Goal: Task Accomplishment & Management: Complete application form

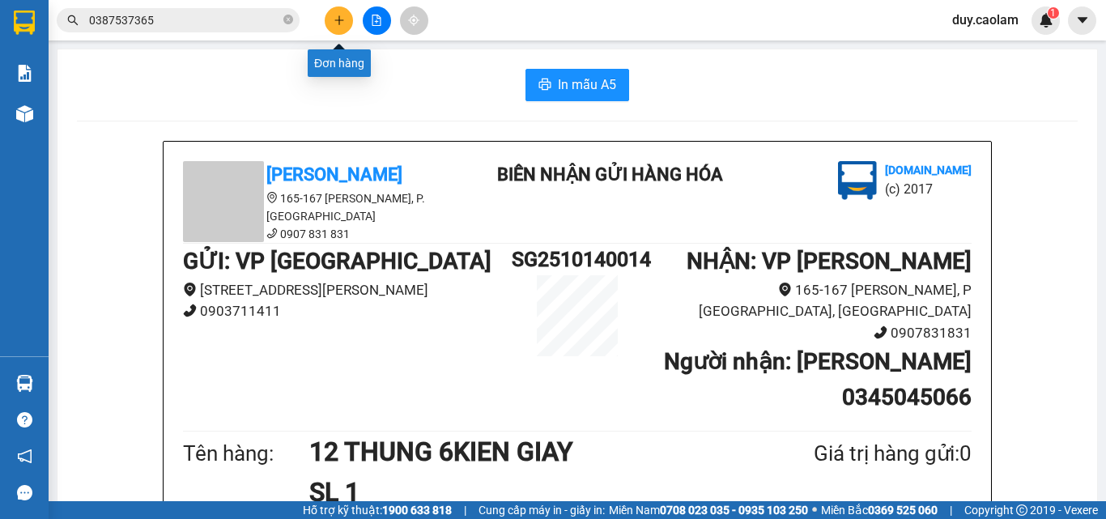
click at [344, 15] on icon "plus" at bounding box center [338, 20] width 11 height 11
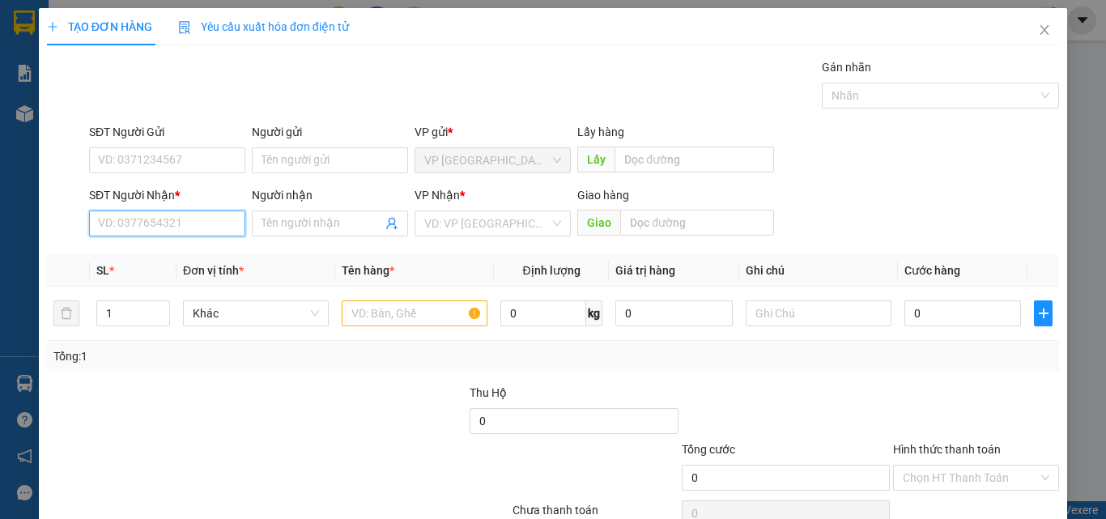
click at [151, 227] on input "SĐT Người Nhận *" at bounding box center [167, 223] width 156 height 26
click at [159, 227] on input "972" at bounding box center [167, 223] width 156 height 26
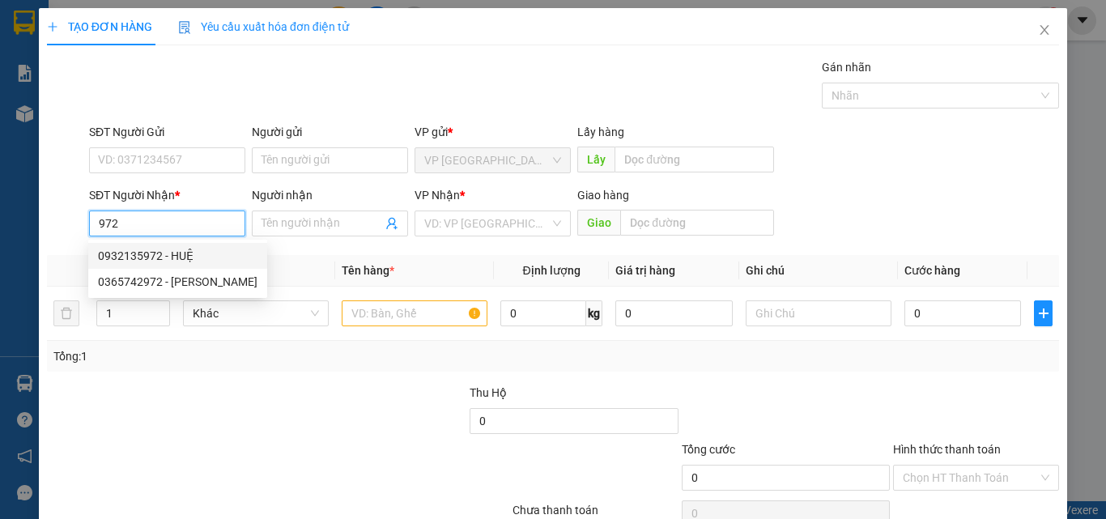
drag, startPoint x: 158, startPoint y: 253, endPoint x: 172, endPoint y: 253, distance: 14.6
click at [159, 253] on div "0932135972 - HUỆ" at bounding box center [177, 256] width 159 height 18
type input "0932135972"
type input "HUỆ"
type input "NGÃ 2"
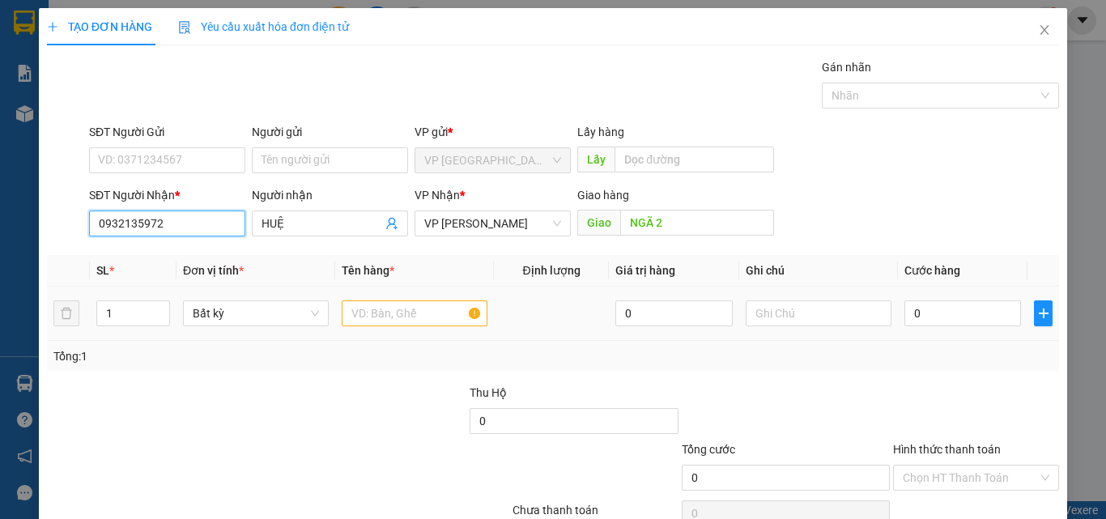
type input "0932135972"
click at [399, 312] on input "text" at bounding box center [415, 313] width 146 height 26
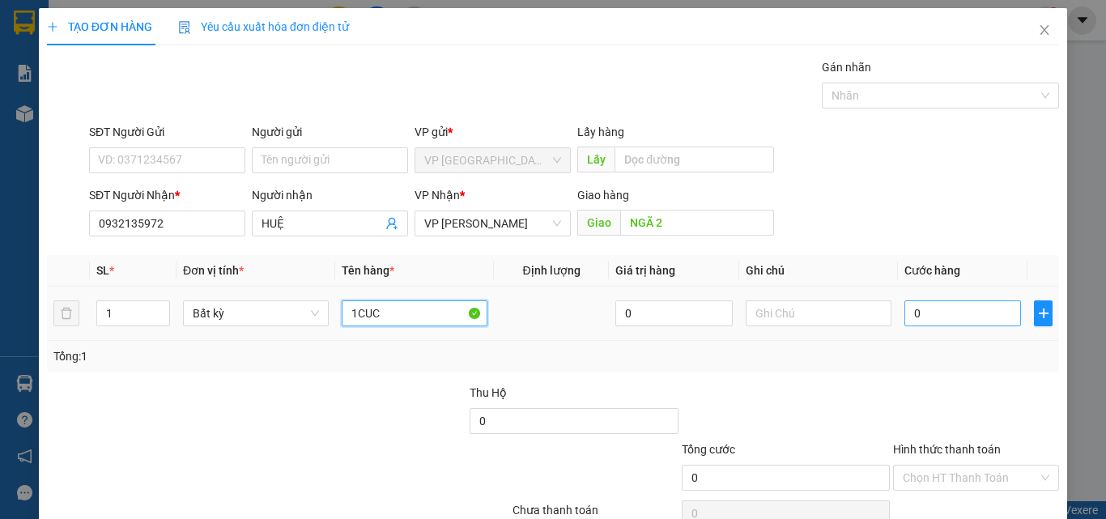
type input "1CUC"
click at [920, 316] on input "0" at bounding box center [962, 313] width 117 height 26
type input "4"
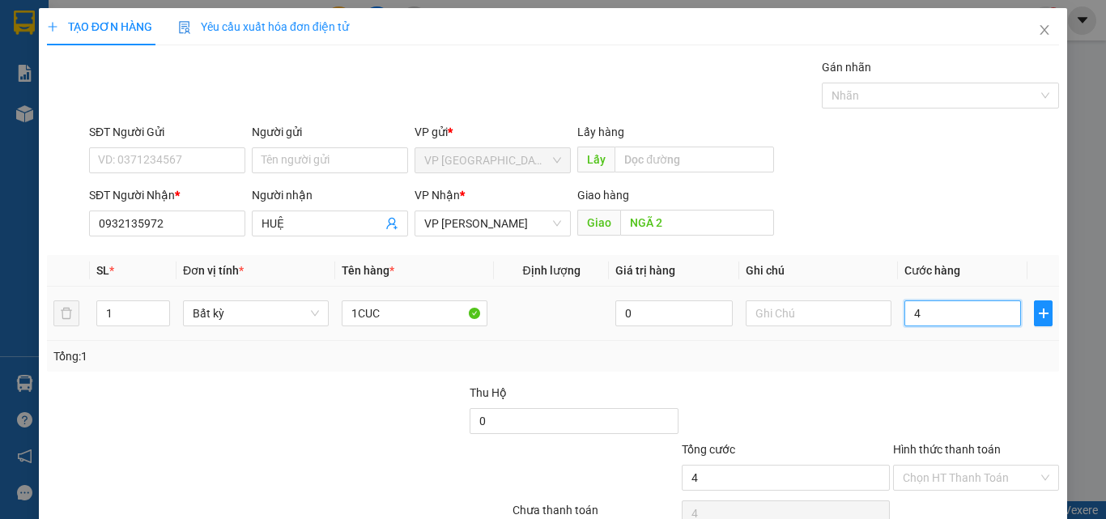
type input "40"
type input "400"
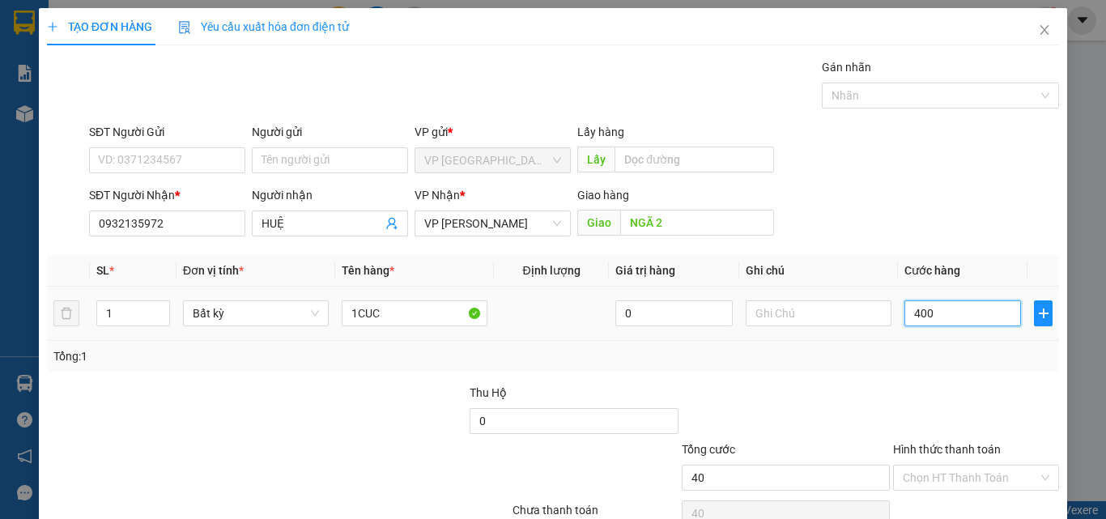
type input "400"
type input "4.000"
type input "40.000"
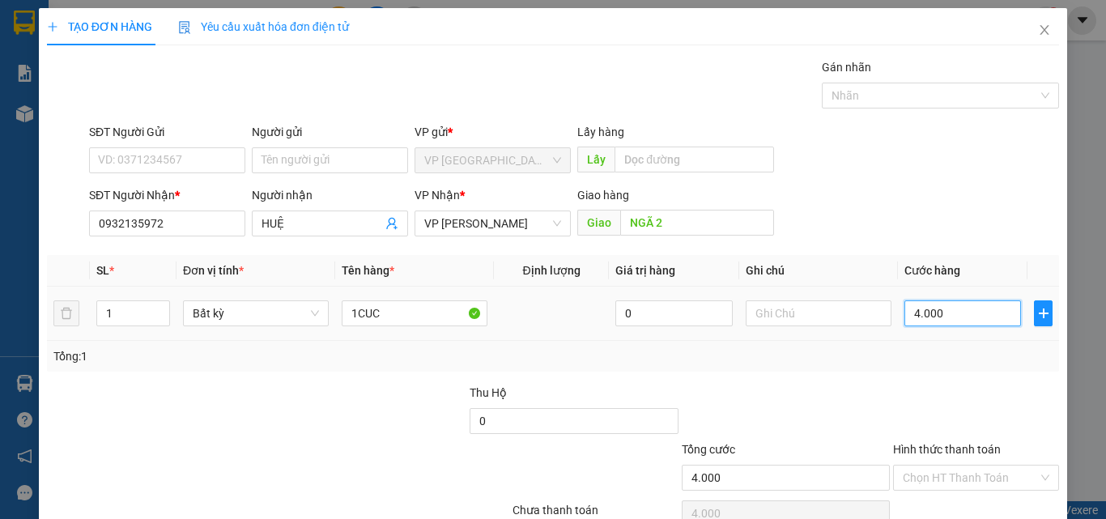
type input "40.000"
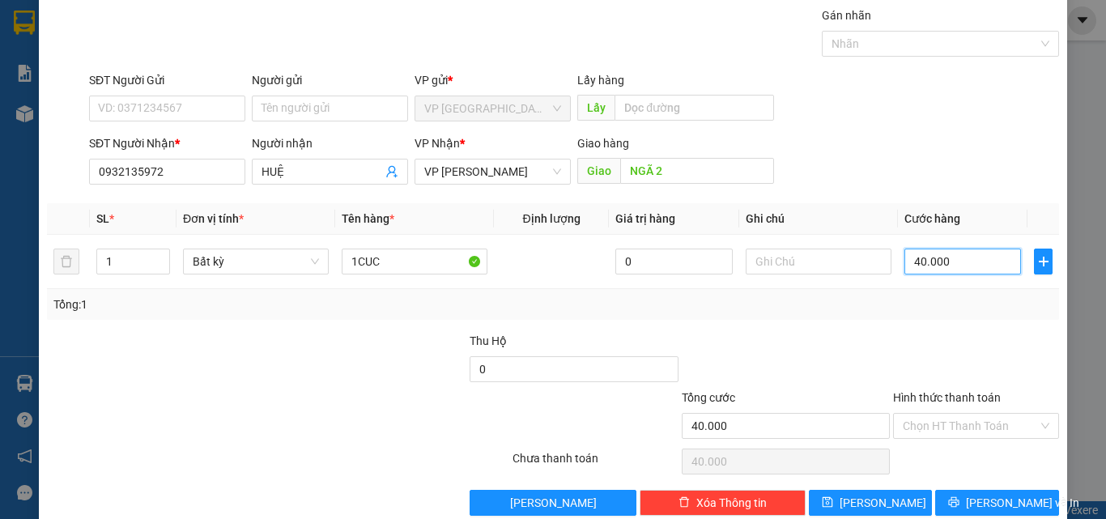
scroll to position [80, 0]
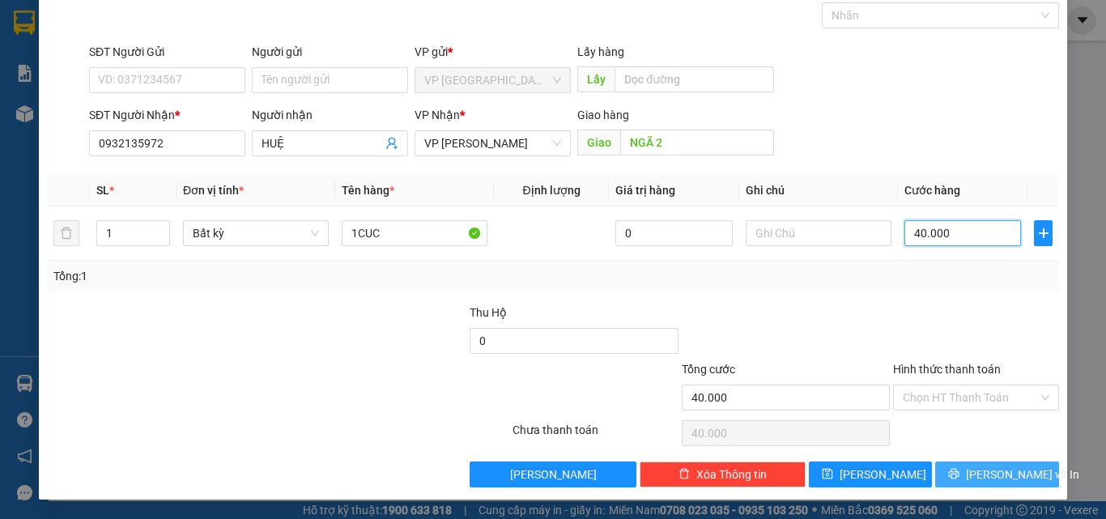
type input "40.000"
drag, startPoint x: 1000, startPoint y: 474, endPoint x: 1002, endPoint y: 466, distance: 8.3
click at [1002, 476] on span "[PERSON_NAME] và In" at bounding box center [1021, 474] width 113 height 18
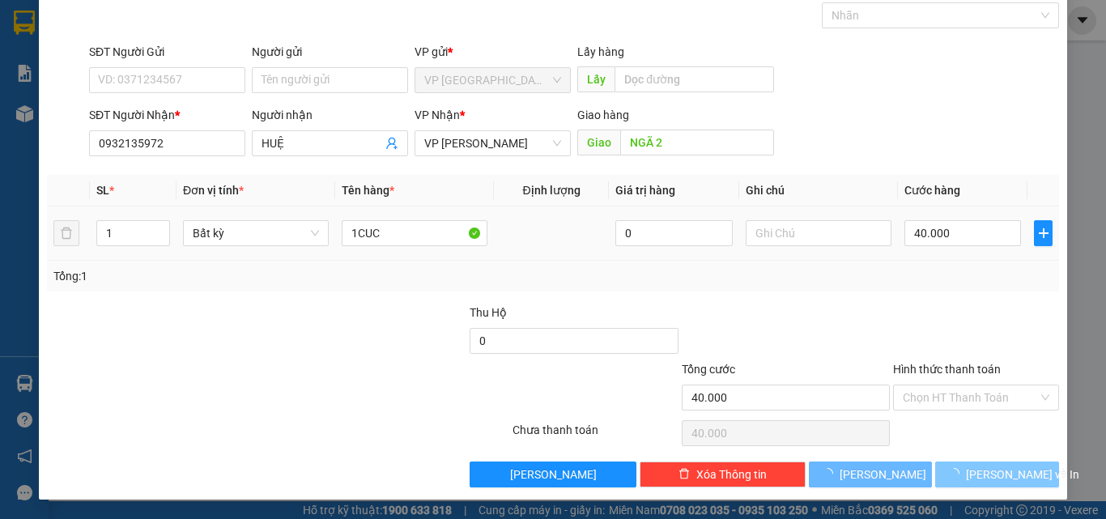
scroll to position [40, 0]
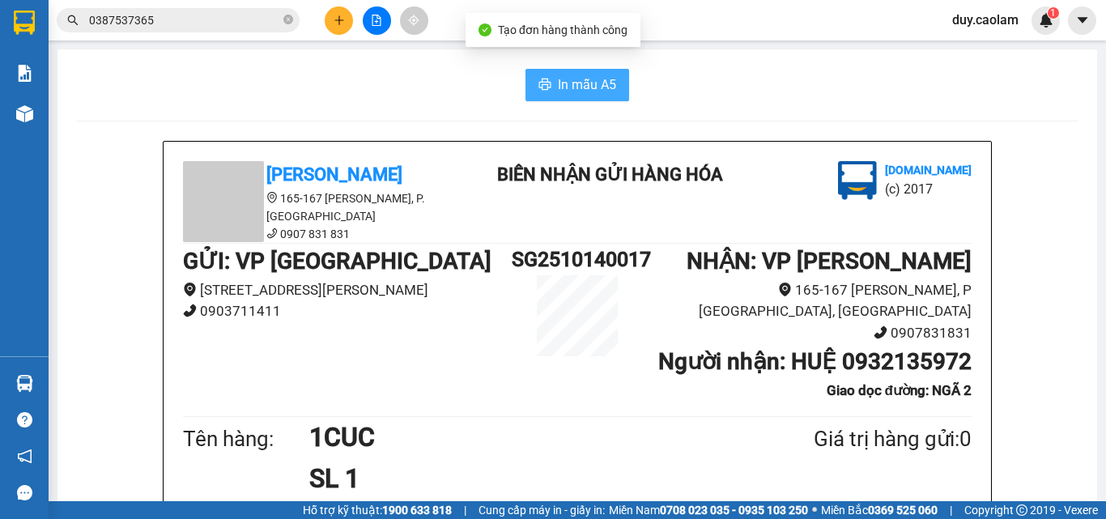
click at [603, 90] on span "In mẫu A5" at bounding box center [587, 84] width 58 height 20
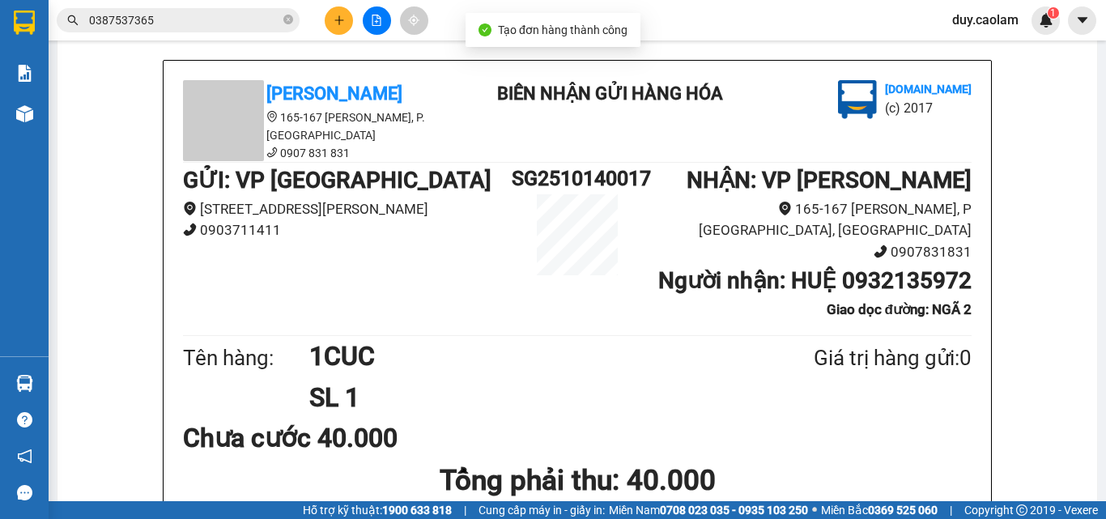
scroll to position [324, 0]
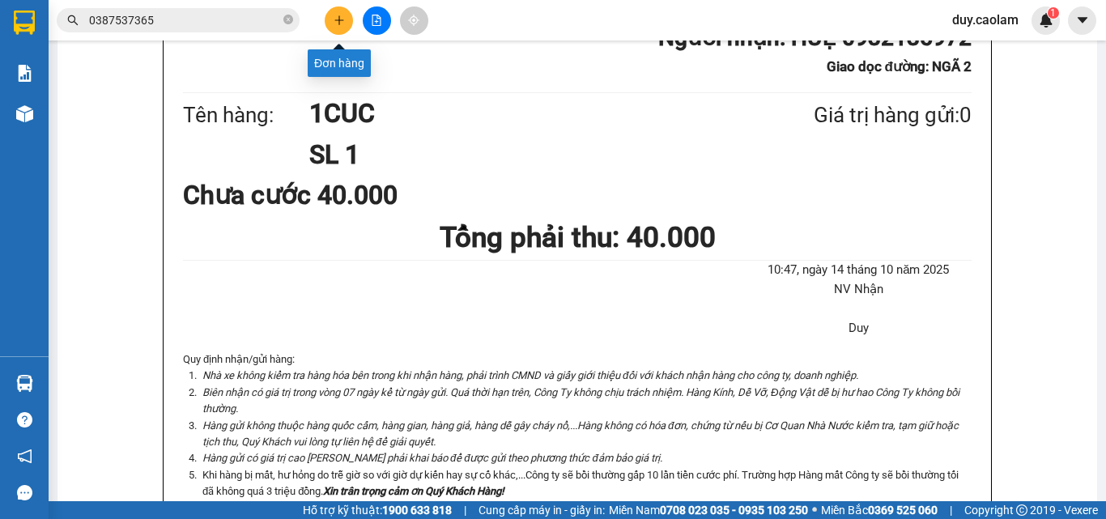
click at [332, 23] on button at bounding box center [339, 20] width 28 height 28
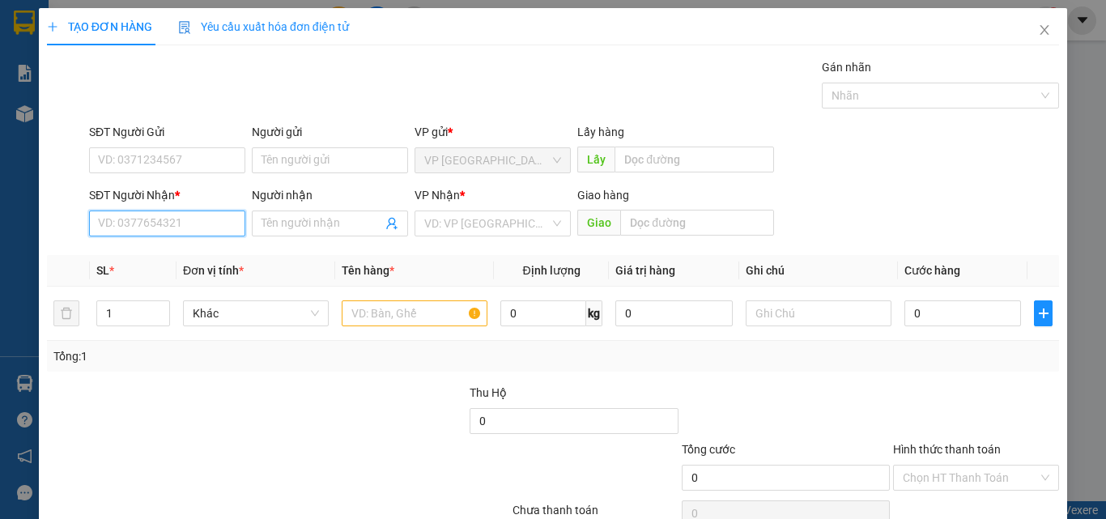
click at [190, 215] on input "SĐT Người Nhận *" at bounding box center [167, 223] width 156 height 26
click at [181, 224] on input "SĐT Người Nhận *" at bounding box center [167, 223] width 156 height 26
click at [124, 220] on input "0986080" at bounding box center [167, 223] width 156 height 26
type input "0986705080"
drag, startPoint x: 185, startPoint y: 250, endPoint x: 257, endPoint y: 264, distance: 72.5
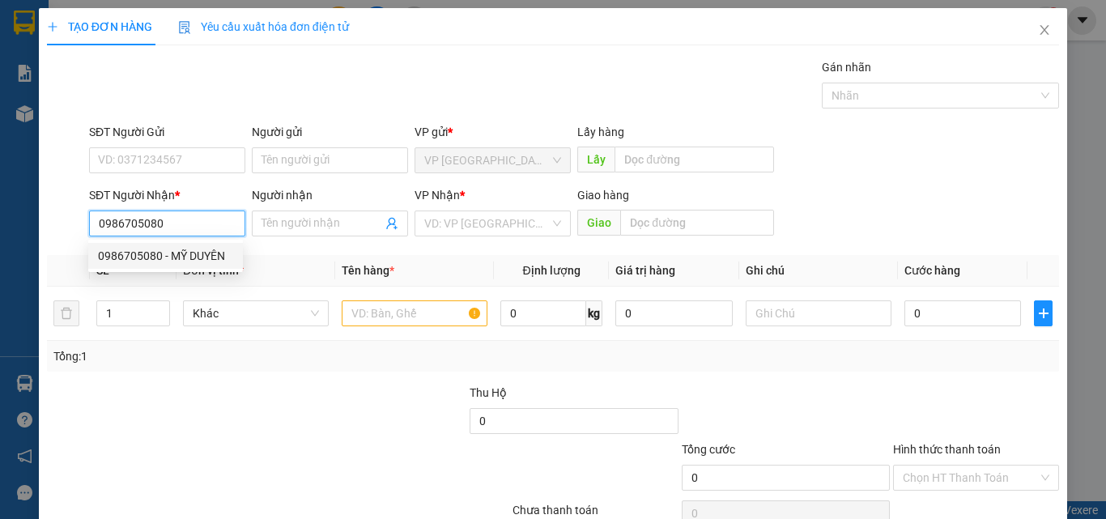
click at [185, 251] on div "0986705080 - MỸ DUYÊN" at bounding box center [165, 256] width 135 height 18
type input "[PERSON_NAME]"
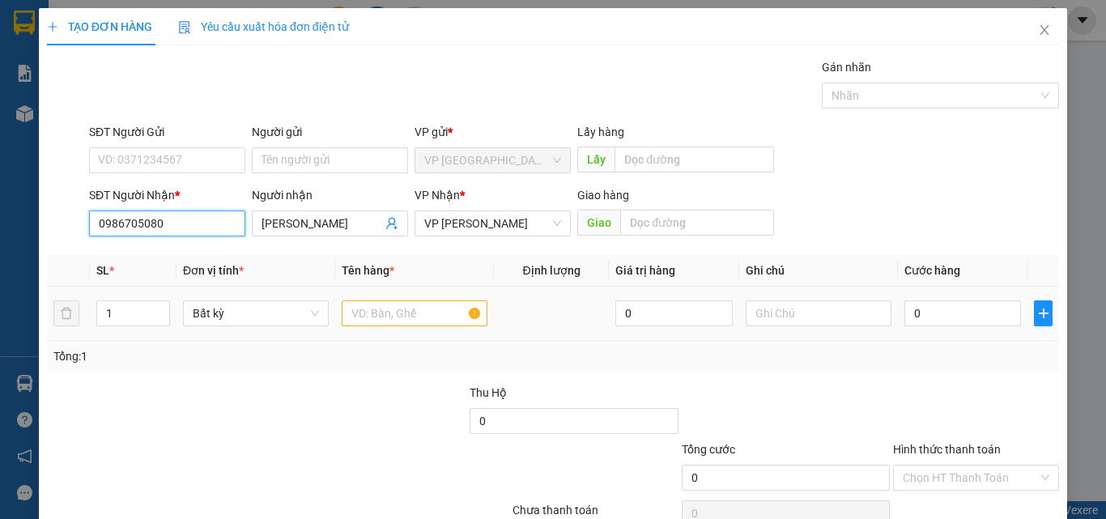
type input "0986705080"
click at [376, 319] on input "text" at bounding box center [415, 313] width 146 height 26
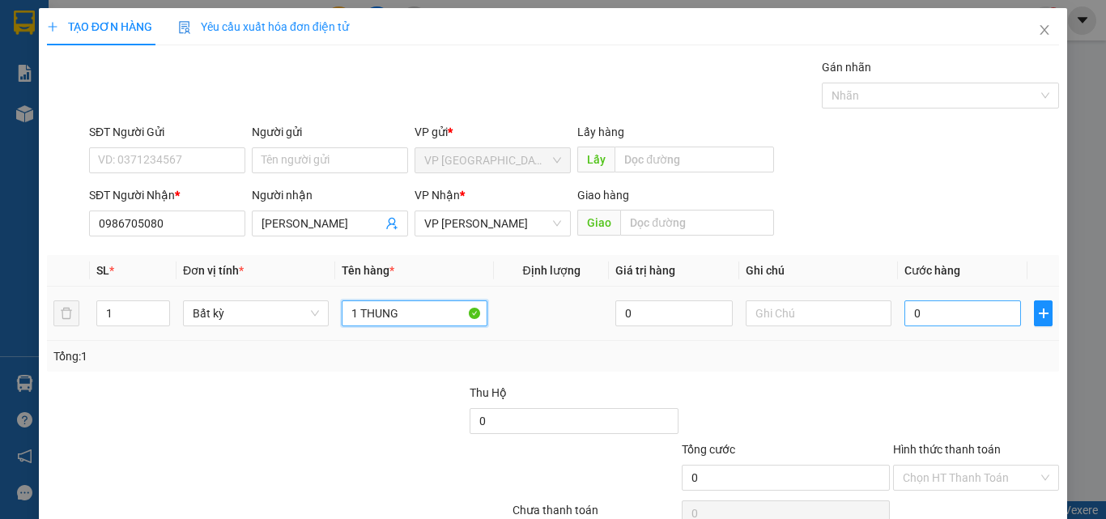
type input "1 THUNG"
click at [924, 320] on input "0" at bounding box center [962, 313] width 117 height 26
type input "3"
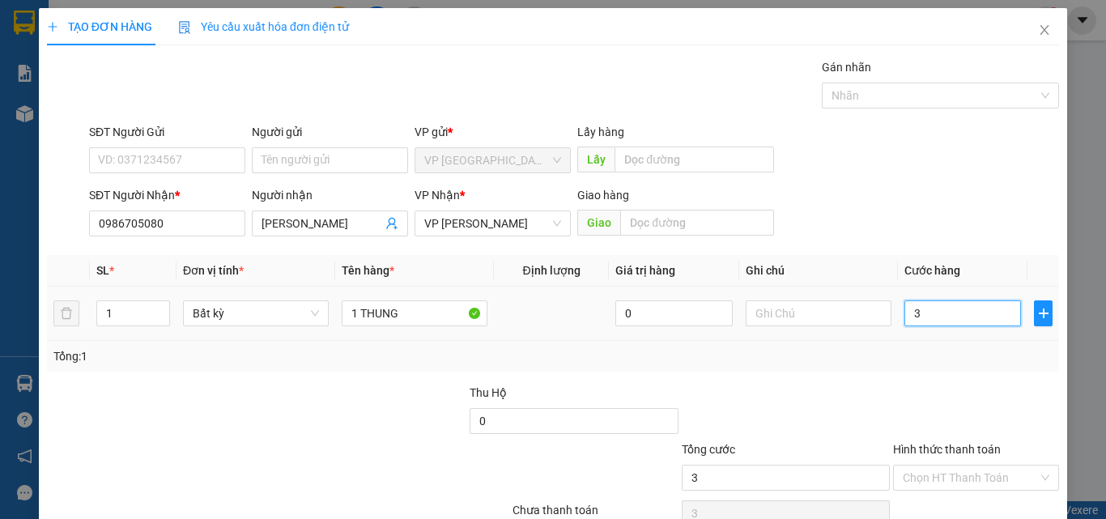
type input "0"
type input "04"
type input "4"
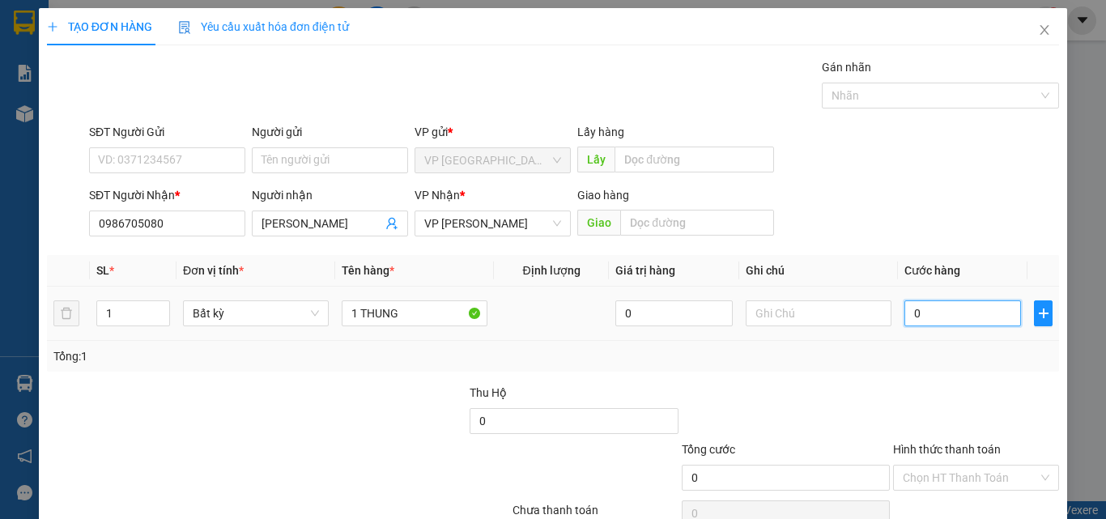
type input "4"
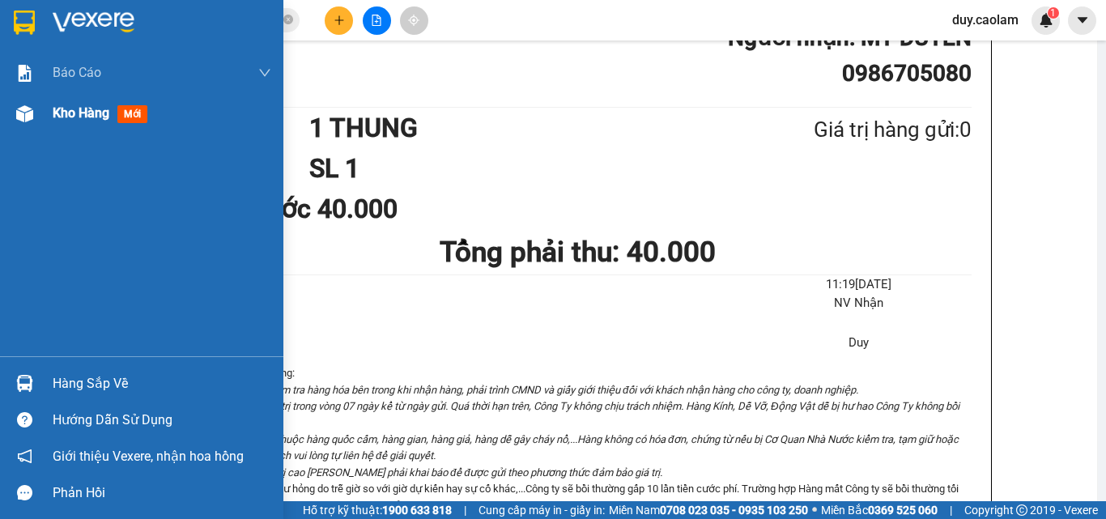
click at [57, 124] on div "Kho hàng mới" at bounding box center [162, 113] width 219 height 40
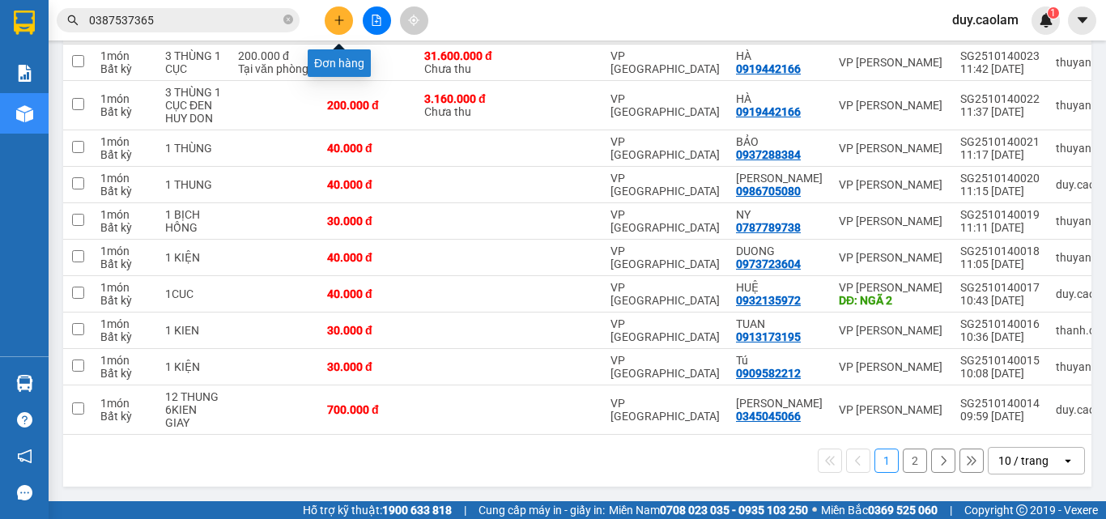
click at [338, 18] on icon "plus" at bounding box center [338, 20] width 11 height 11
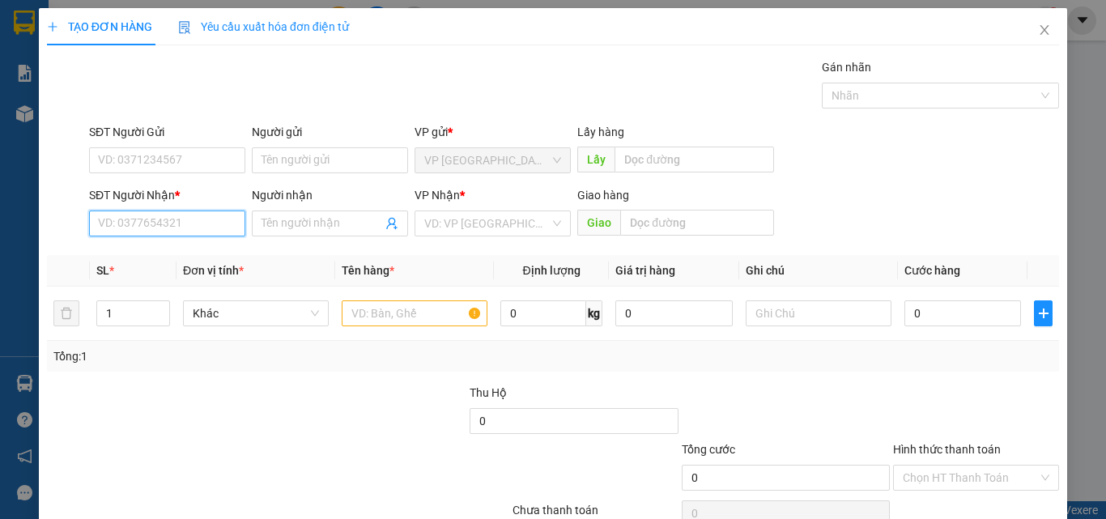
click at [168, 223] on input "SĐT Người Nhận *" at bounding box center [167, 223] width 156 height 26
click at [160, 228] on input "173" at bounding box center [167, 223] width 156 height 26
click at [205, 219] on input "173" at bounding box center [167, 223] width 156 height 26
click at [202, 229] on input "173" at bounding box center [167, 223] width 156 height 26
click at [190, 250] on div "0377227173 - DUC" at bounding box center [165, 256] width 135 height 18
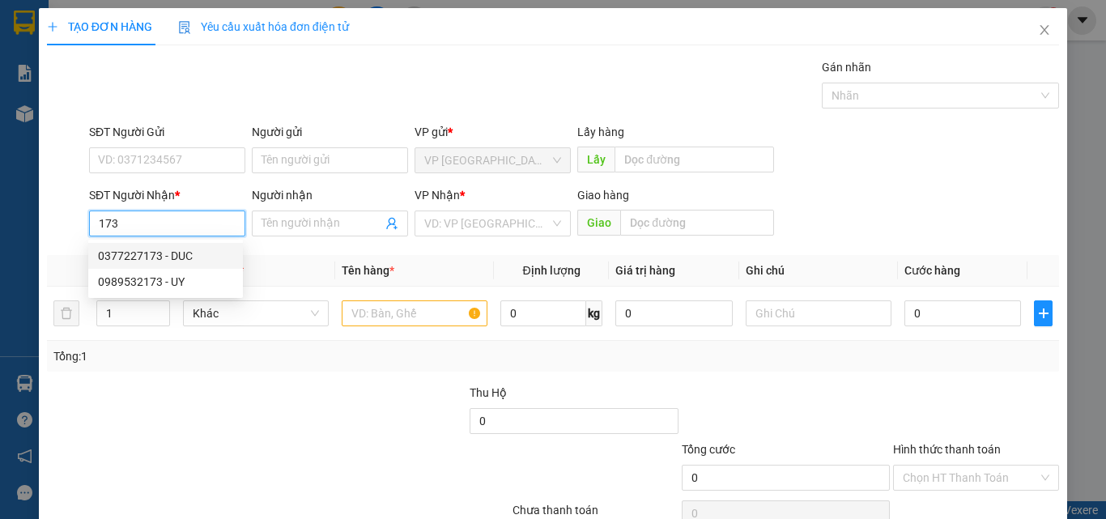
type input "0377227173"
type input "DUC"
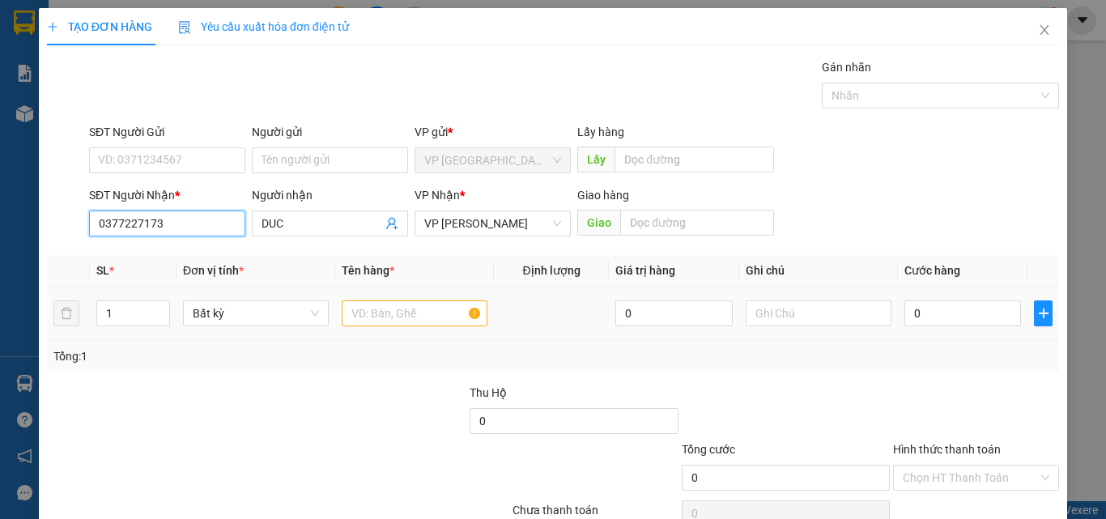
type input "0377227173"
click at [413, 312] on input "text" at bounding box center [415, 313] width 146 height 26
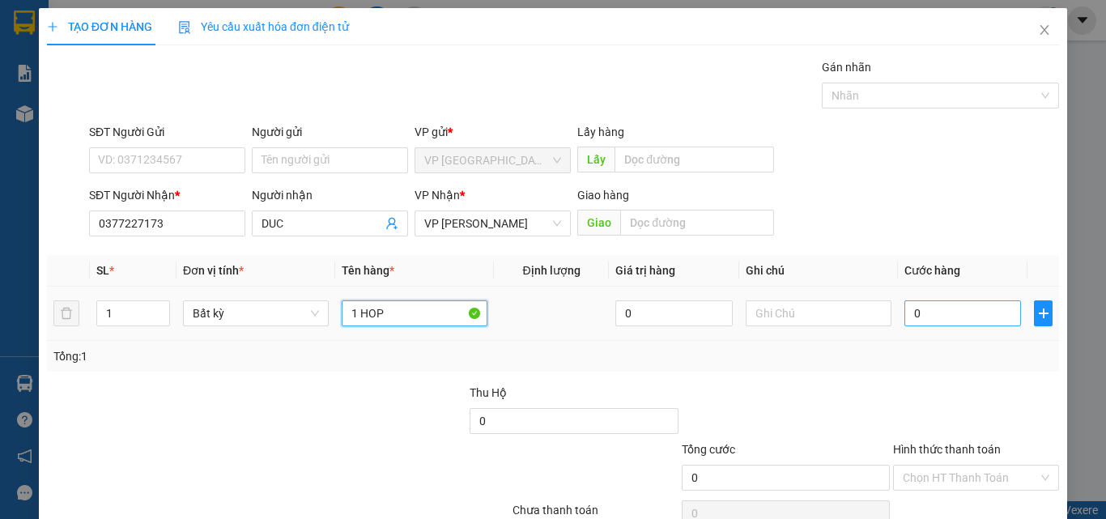
type input "1 HOP"
click at [936, 315] on input "0" at bounding box center [962, 313] width 117 height 26
type input "3"
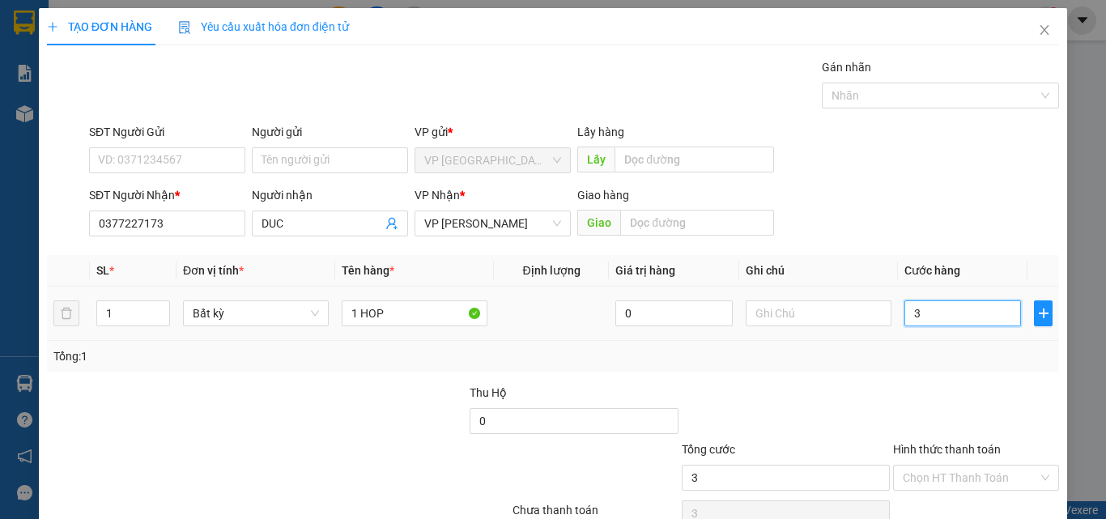
type input "30"
type input "300"
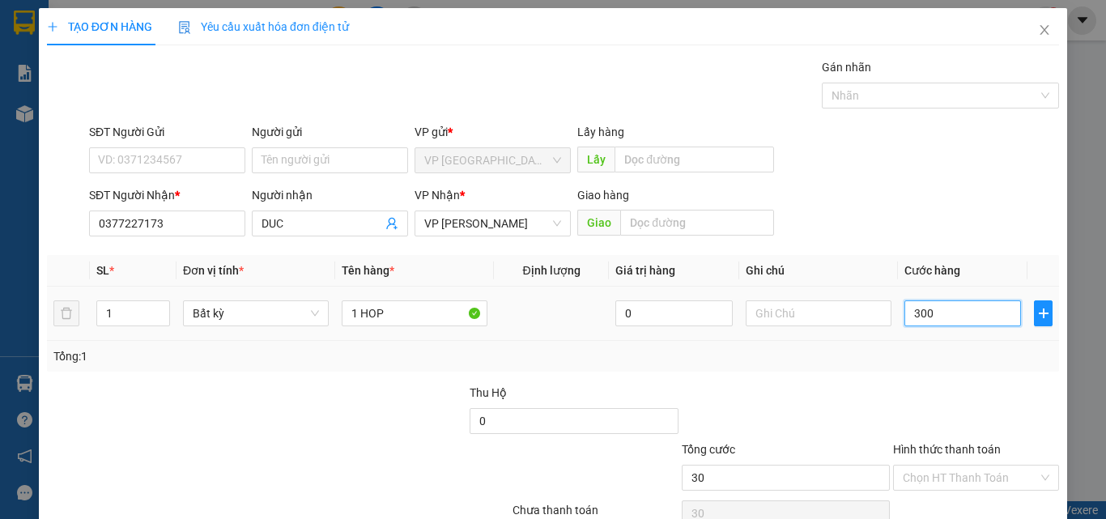
type input "300"
type input "3.000"
type input "30.000"
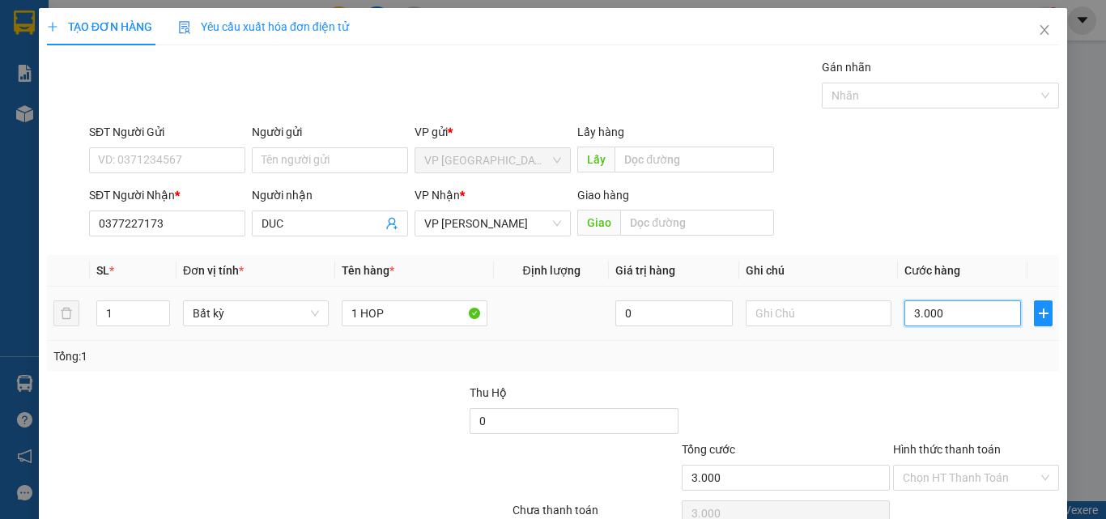
type input "30.000"
drag, startPoint x: 977, startPoint y: 466, endPoint x: 970, endPoint y: 458, distance: 10.4
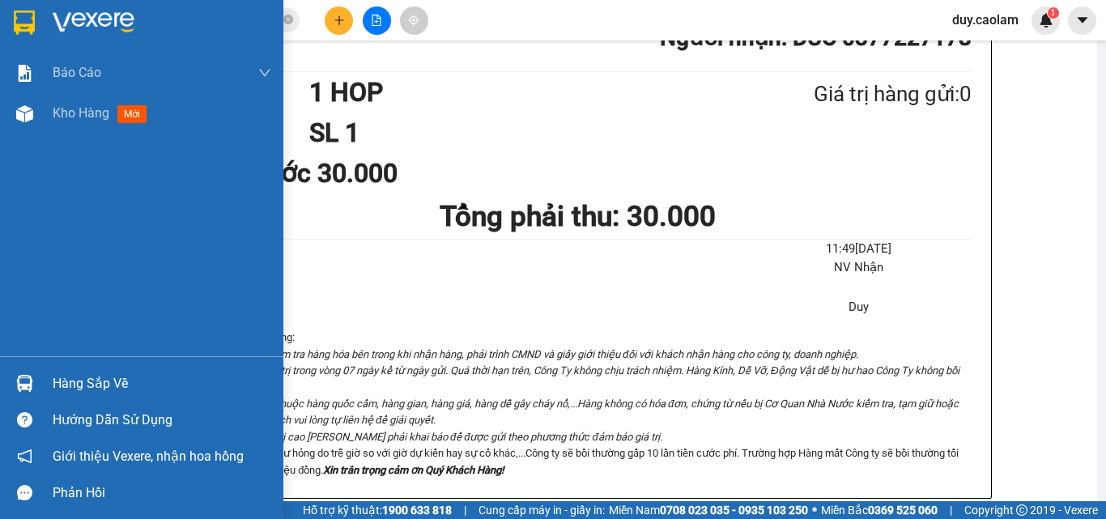
drag, startPoint x: 49, startPoint y: 102, endPoint x: 15, endPoint y: 254, distance: 156.1
click at [49, 104] on div "Kho hàng mới" at bounding box center [141, 113] width 283 height 40
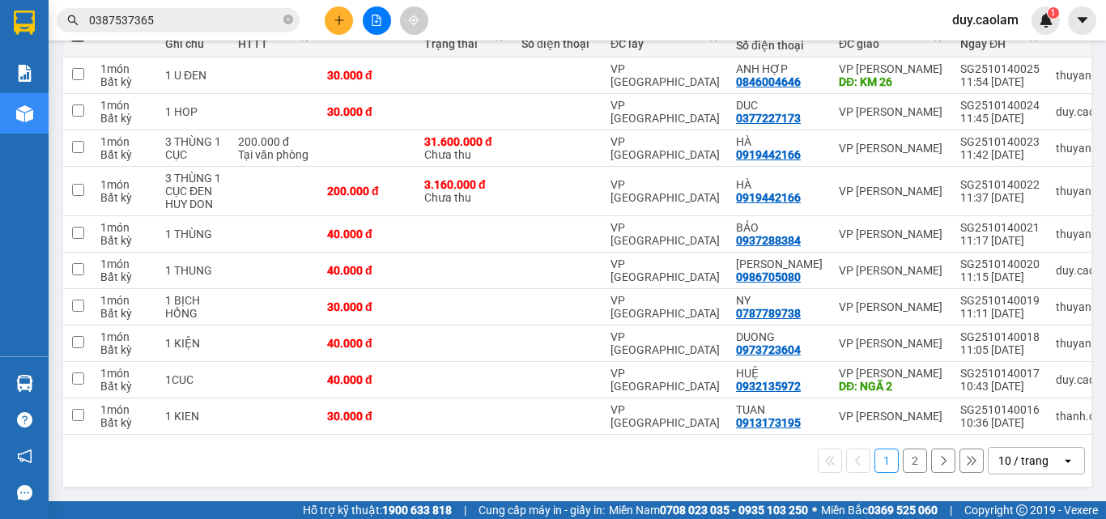
drag, startPoint x: 88, startPoint y: 75, endPoint x: 159, endPoint y: 62, distance: 71.6
drag, startPoint x: 218, startPoint y: 57, endPoint x: 205, endPoint y: 67, distance: 16.2
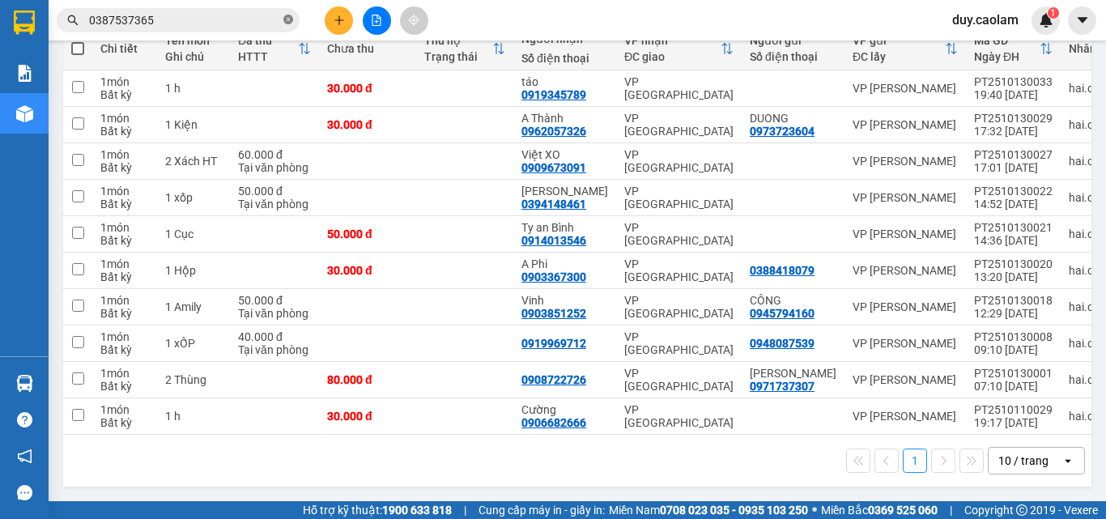
click at [291, 22] on icon "close-circle" at bounding box center [288, 20] width 10 height 10
click at [214, 24] on input "text" at bounding box center [184, 20] width 191 height 18
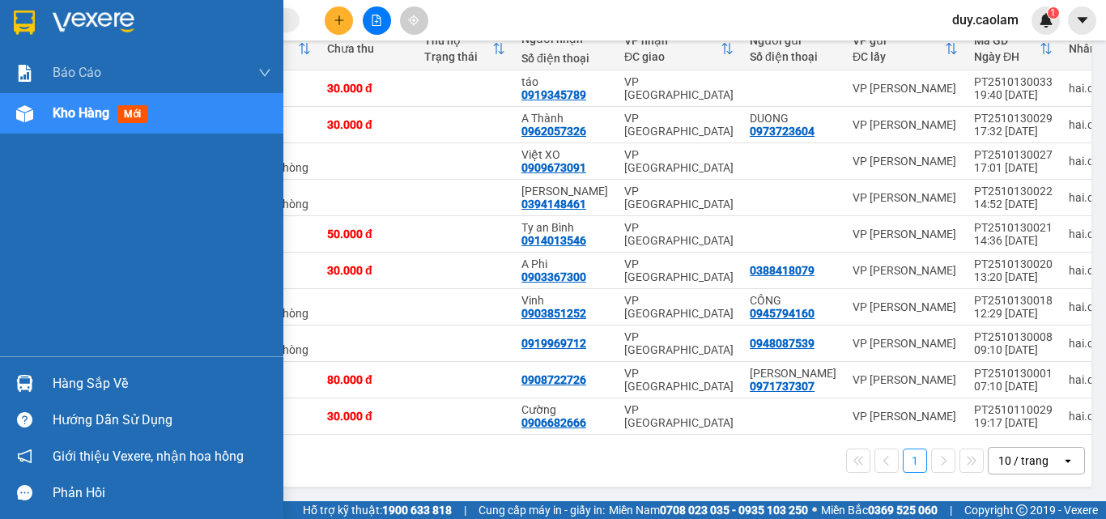
drag, startPoint x: 45, startPoint y: 126, endPoint x: 87, endPoint y: 121, distance: 43.2
click at [45, 126] on div "Kho hàng mới" at bounding box center [141, 113] width 283 height 40
drag, startPoint x: 63, startPoint y: 134, endPoint x: 126, endPoint y: 129, distance: 63.3
click at [66, 134] on div "Báo cáo BC Tiền NV thu được hàng ngày 2.0. Báo cáo dòng tiền (nhà xe) Báo cáo d…" at bounding box center [141, 204] width 283 height 303
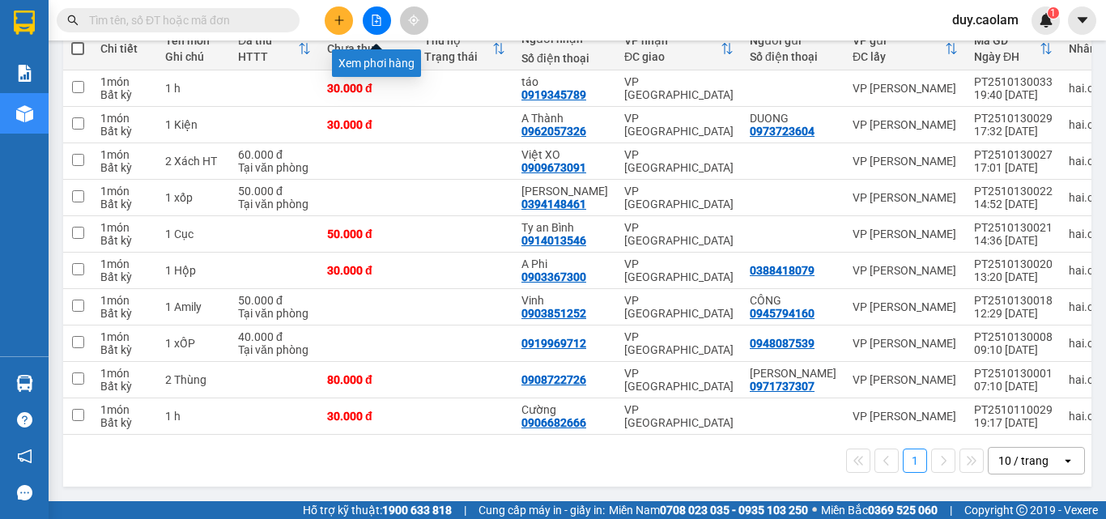
click at [365, 28] on button at bounding box center [377, 20] width 28 height 28
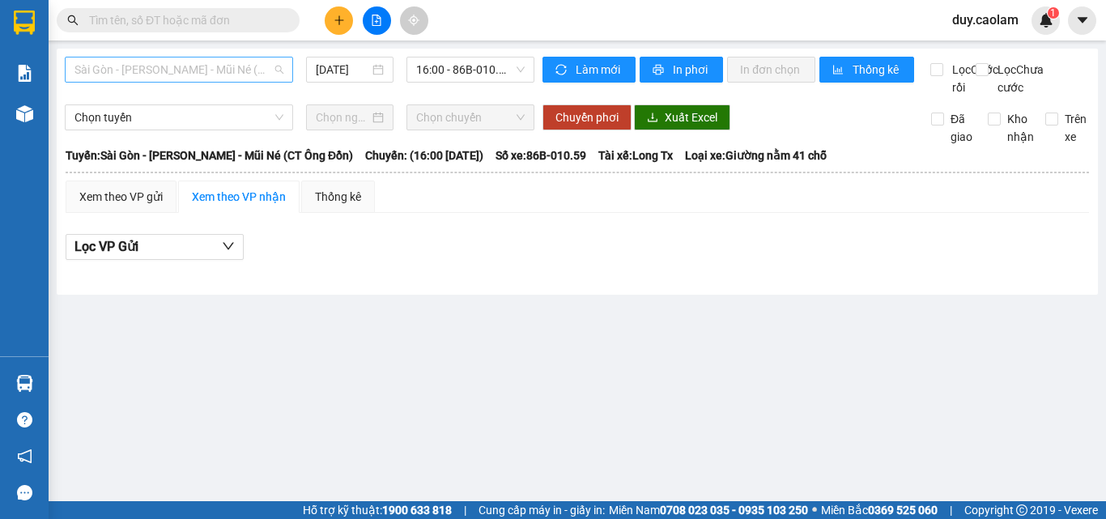
click at [156, 73] on span "Sài Gòn - [PERSON_NAME] - Mũi Né (CT Ông Đồn)" at bounding box center [178, 69] width 209 height 24
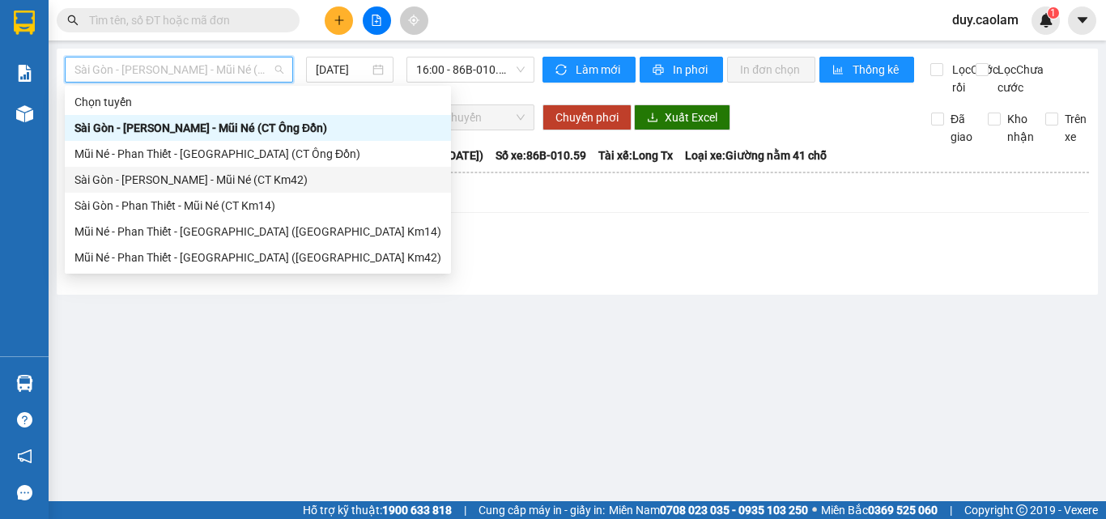
click at [180, 175] on div "Sài Gòn - [PERSON_NAME] - Mũi Né (CT Km42)" at bounding box center [257, 180] width 367 height 18
type input "[DATE]"
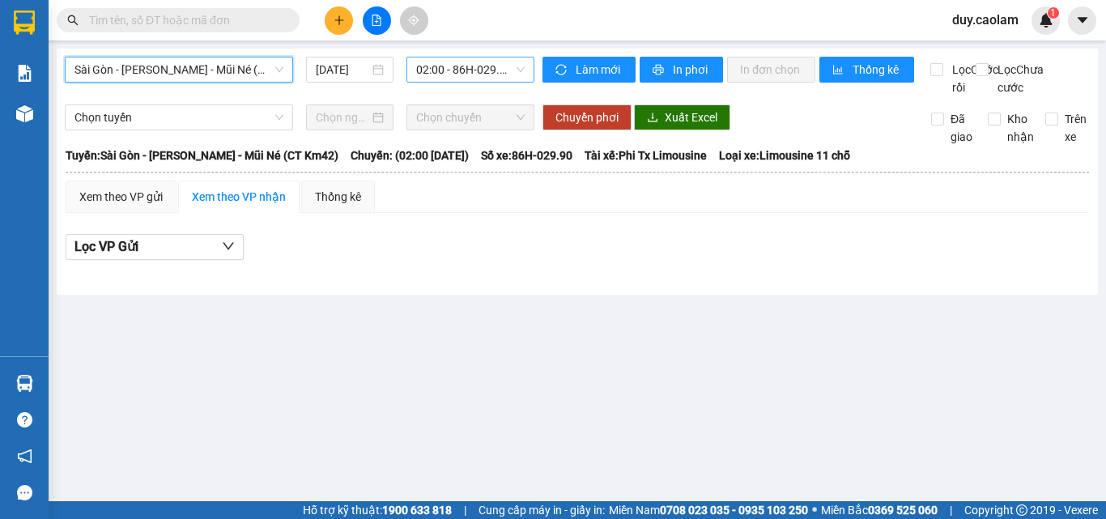
click at [464, 70] on span "02:00 - 86H-029.90" at bounding box center [470, 69] width 108 height 24
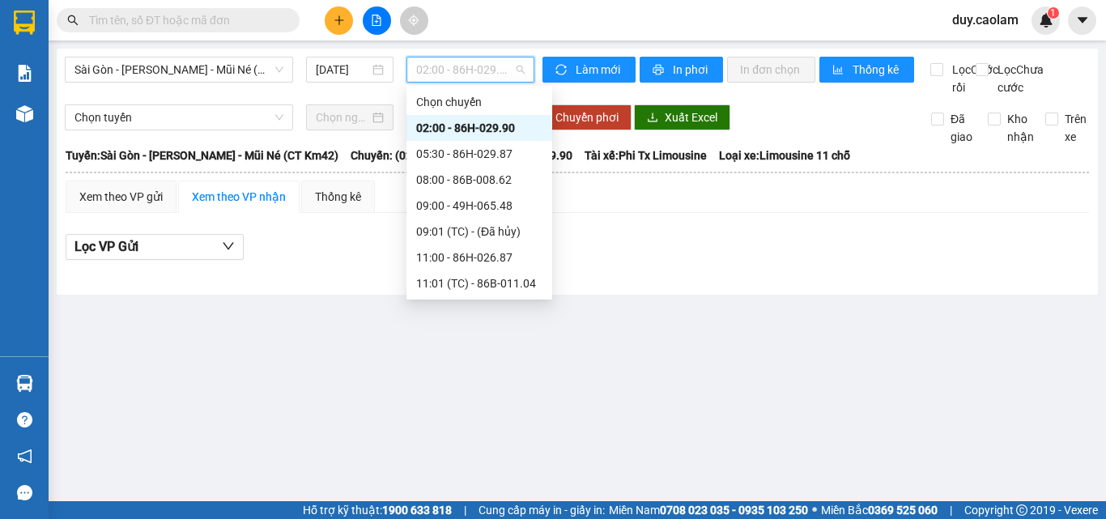
click at [460, 300] on div "12:00 - 86H-026.52" at bounding box center [479, 309] width 126 height 18
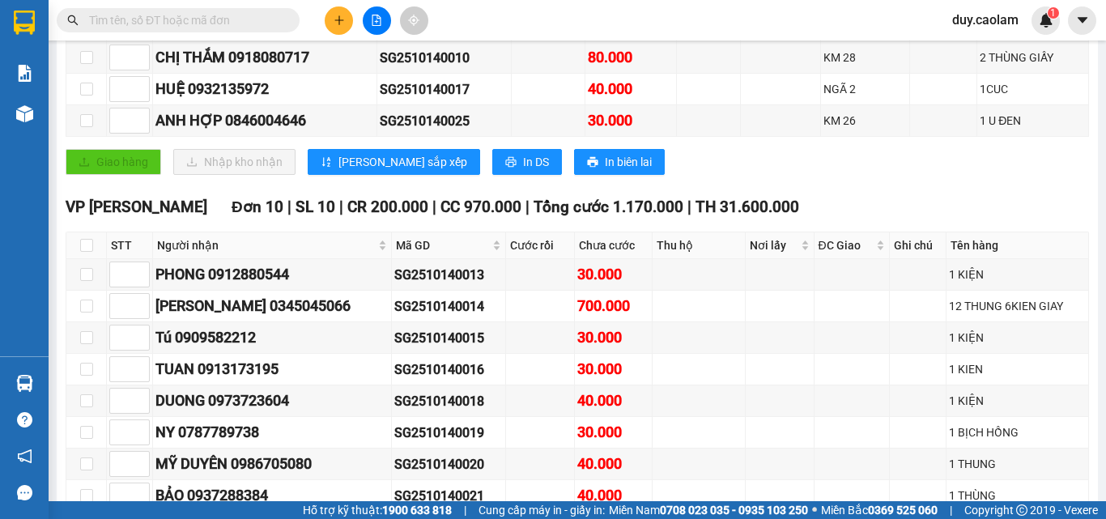
click at [91, 518] on input "checkbox" at bounding box center [86, 526] width 13 height 13
checkbox input "true"
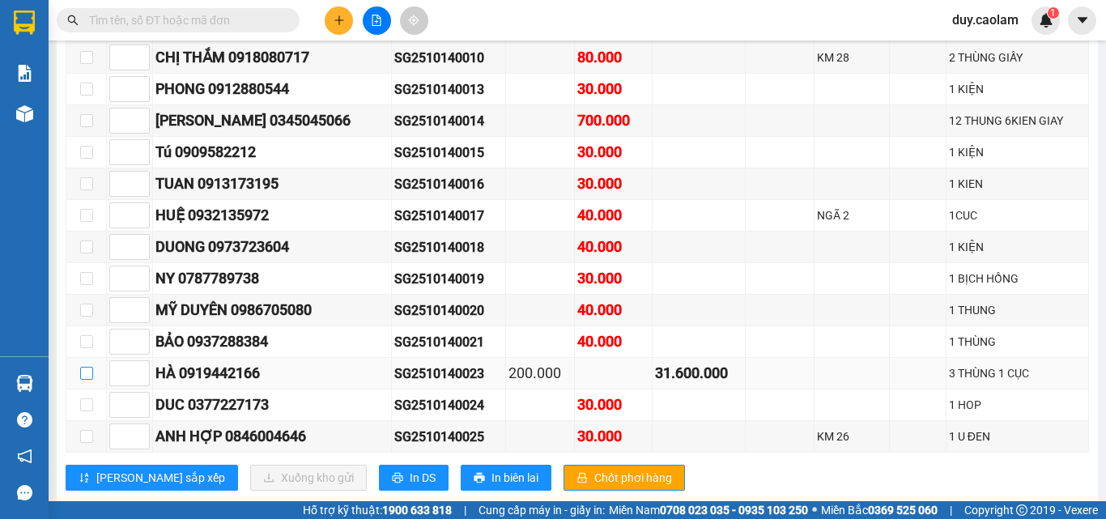
click at [91, 367] on input "checkbox" at bounding box center [86, 373] width 13 height 13
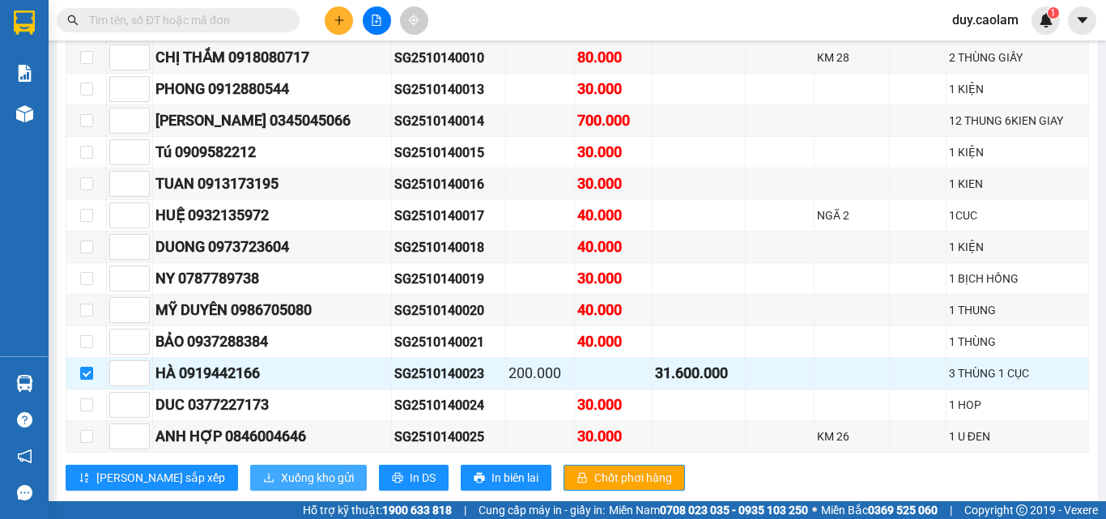
click at [281, 469] on span "Xuống kho gửi" at bounding box center [317, 478] width 73 height 18
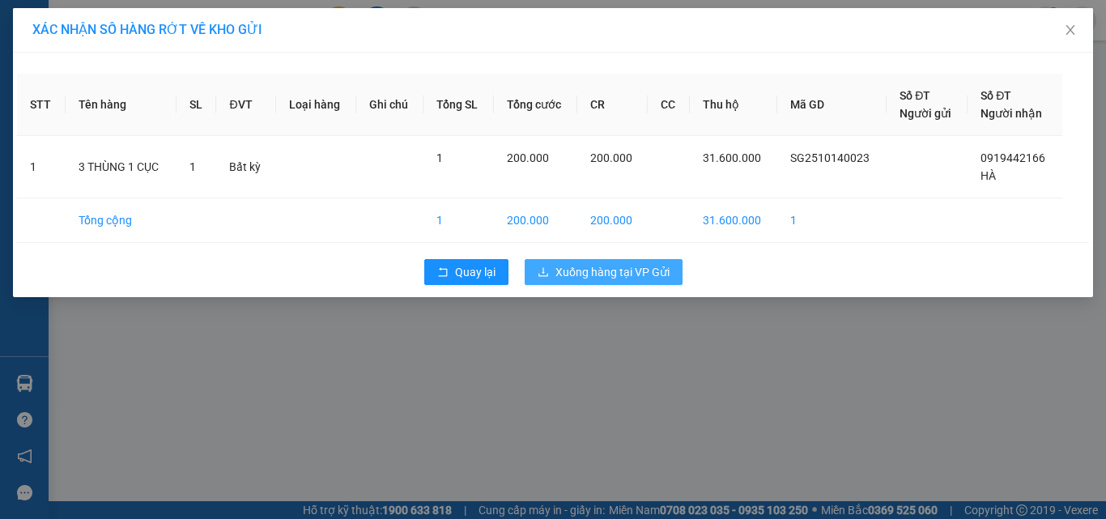
click at [602, 271] on span "Xuống hàng tại VP Gửi" at bounding box center [612, 272] width 114 height 18
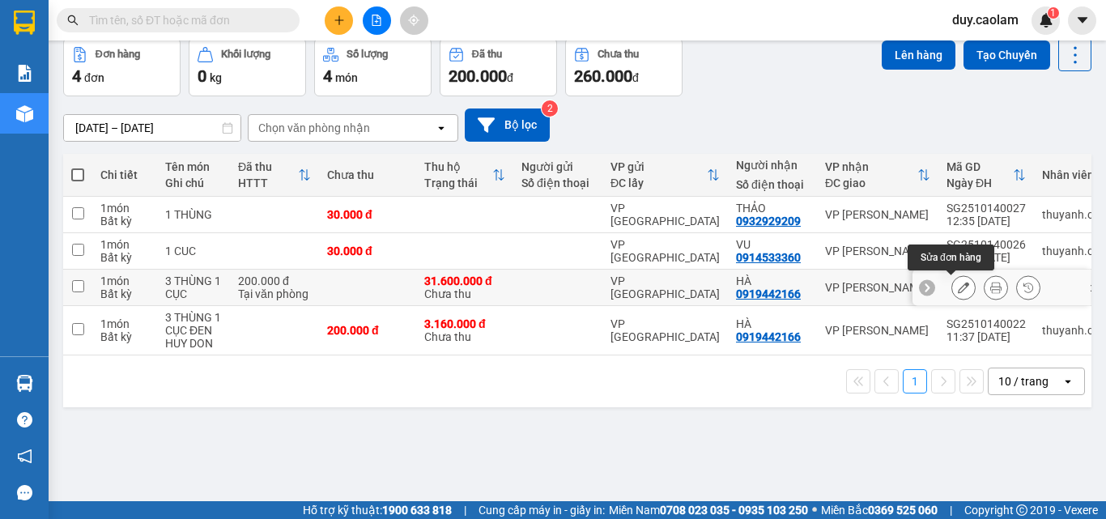
click at [957, 293] on icon at bounding box center [962, 287] width 11 height 11
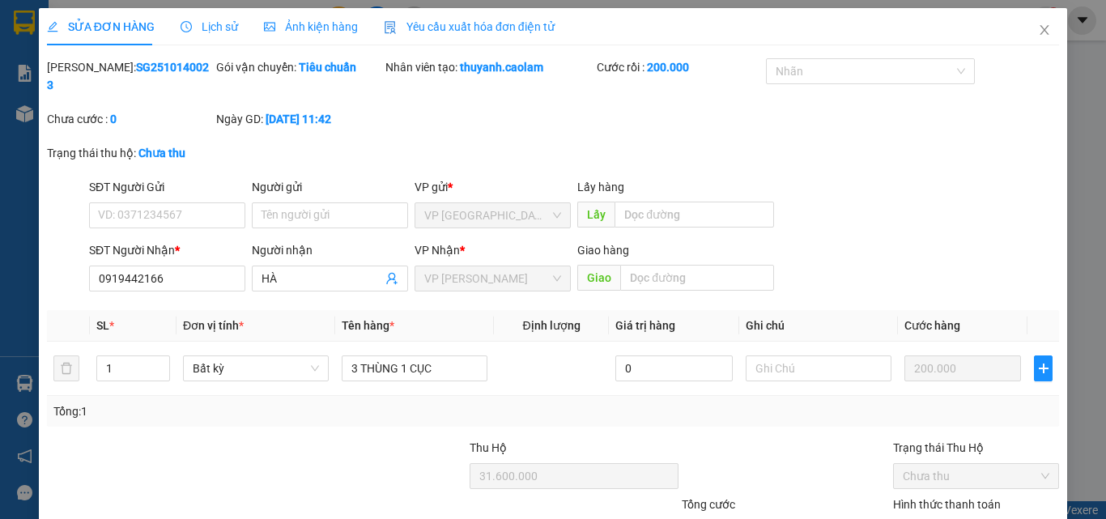
type input "0919442166"
type input "31.600.000"
type input "200.000"
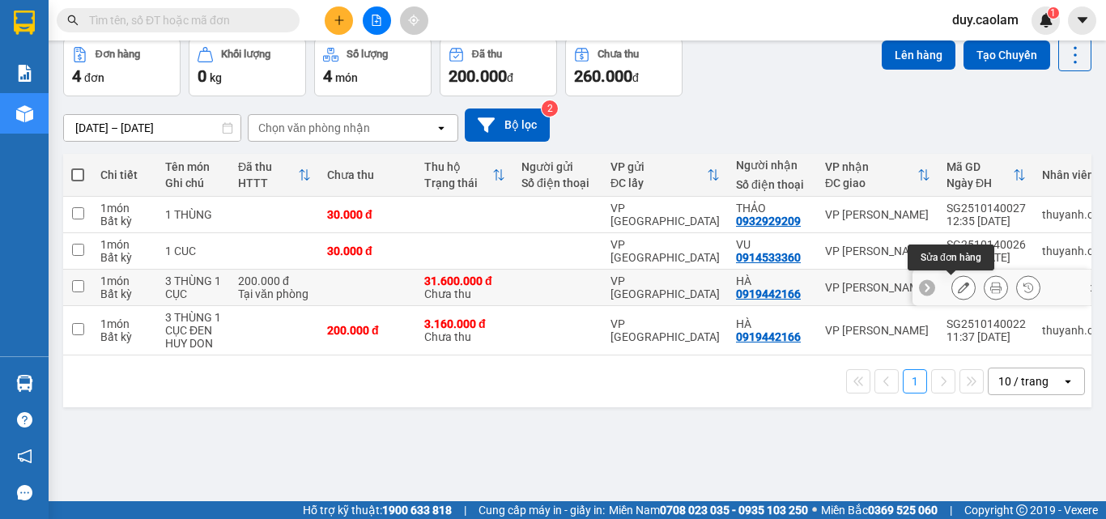
click at [957, 293] on icon at bounding box center [962, 287] width 11 height 11
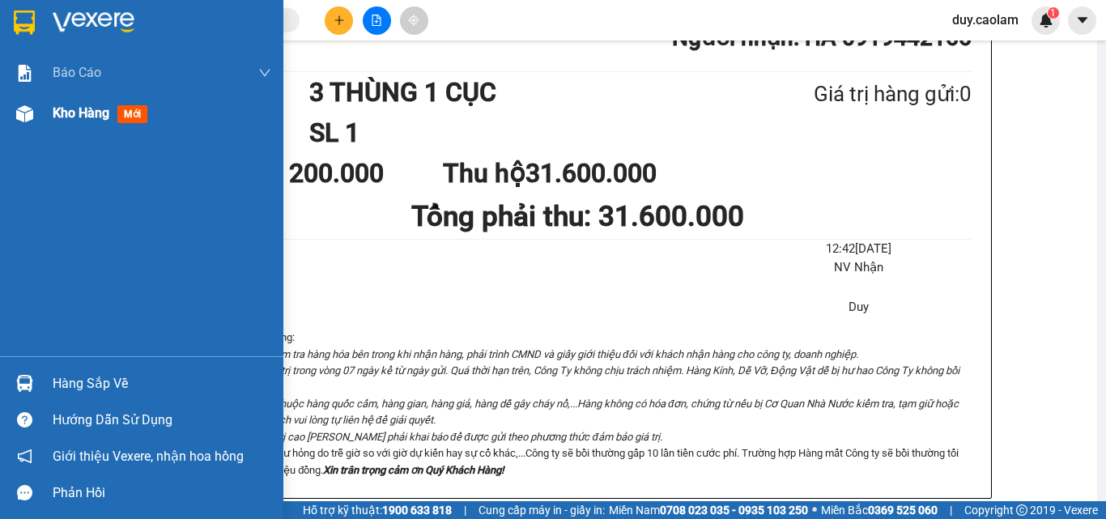
click at [55, 117] on span "Kho hàng" at bounding box center [81, 112] width 57 height 15
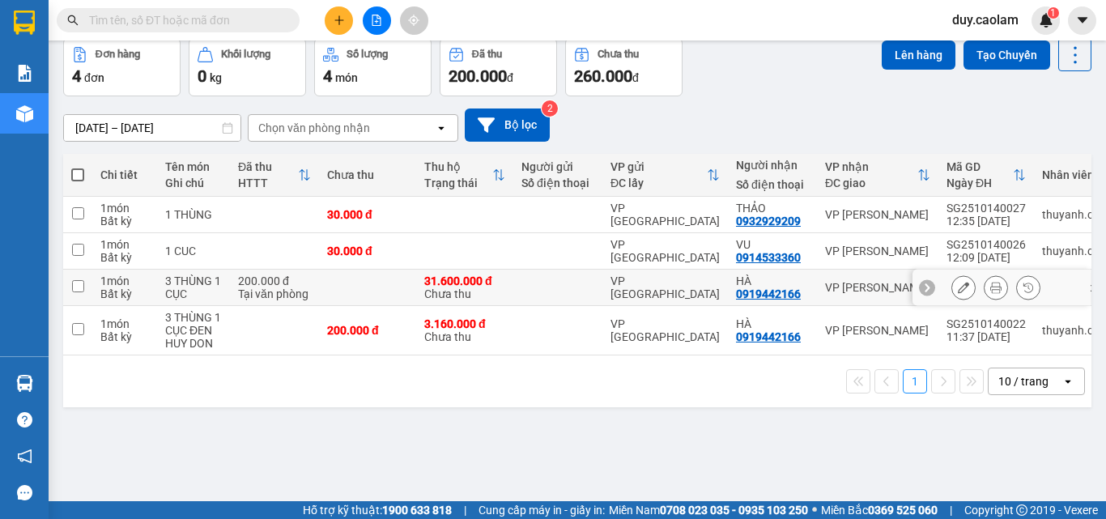
click at [81, 292] on input "checkbox" at bounding box center [78, 286] width 12 height 12
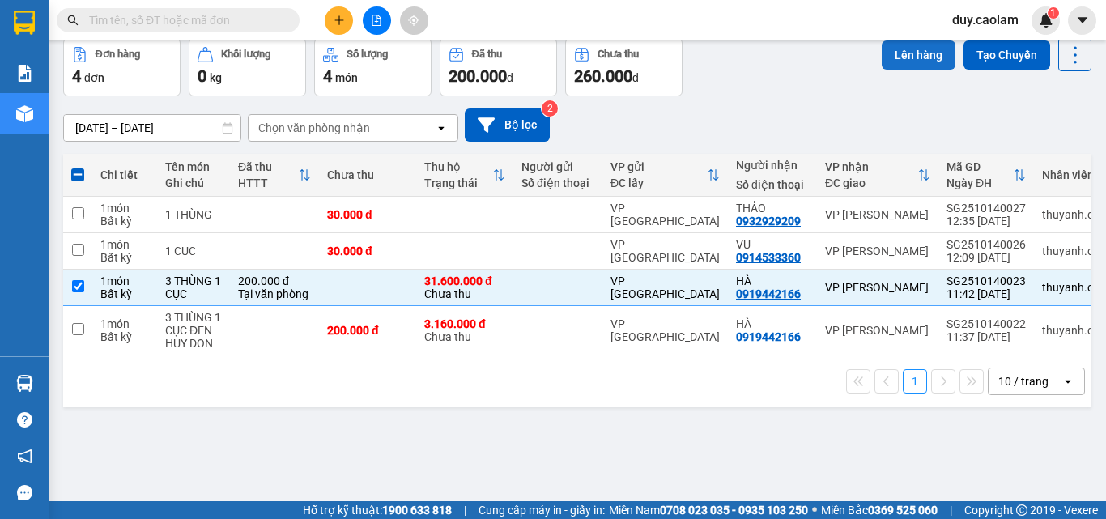
click at [914, 70] on button "Lên hàng" at bounding box center [918, 54] width 74 height 29
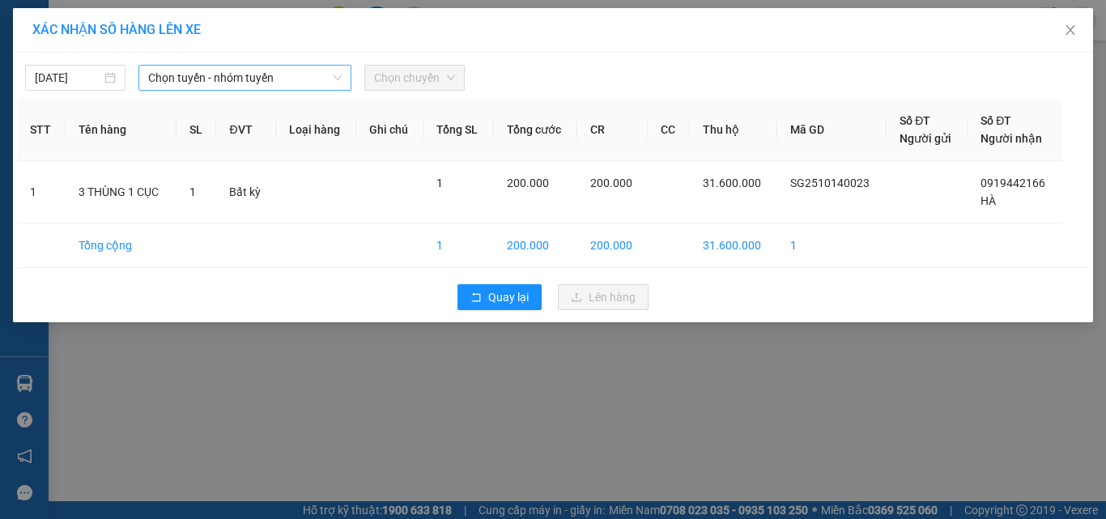
click at [219, 74] on span "Chọn tuyến - nhóm tuyến" at bounding box center [244, 78] width 193 height 24
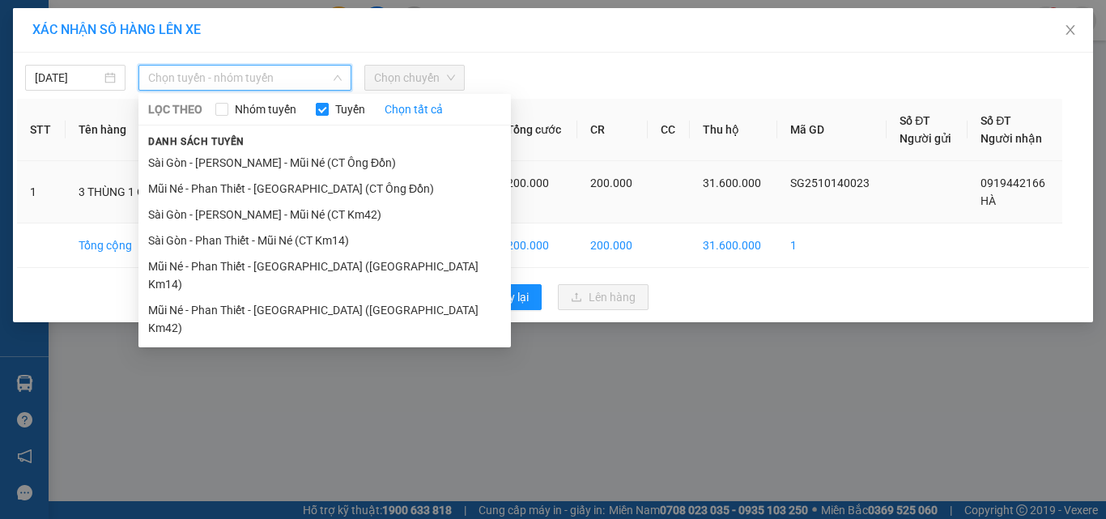
click at [247, 213] on li "Sài Gòn - [PERSON_NAME] - Mũi Né (CT Km42)" at bounding box center [324, 215] width 372 height 26
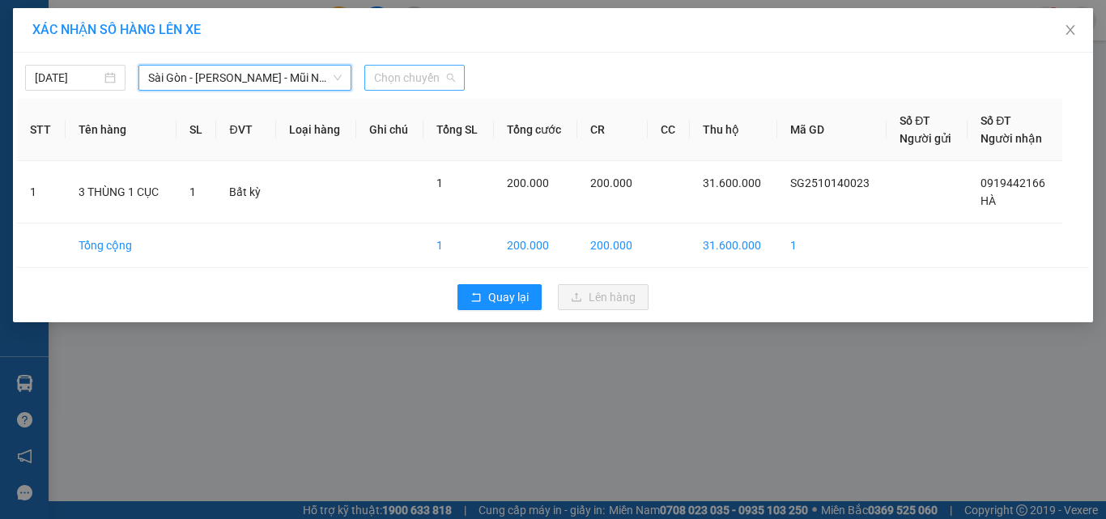
click at [414, 82] on span "Chọn chuyến" at bounding box center [414, 78] width 81 height 24
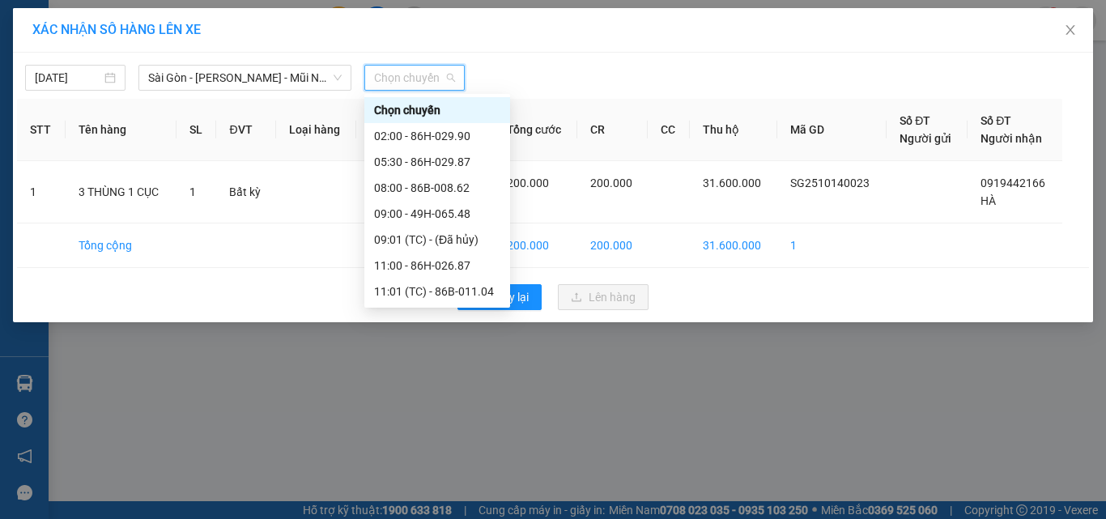
click at [418, 308] on div "12:00 - 86H-026.52" at bounding box center [437, 317] width 126 height 18
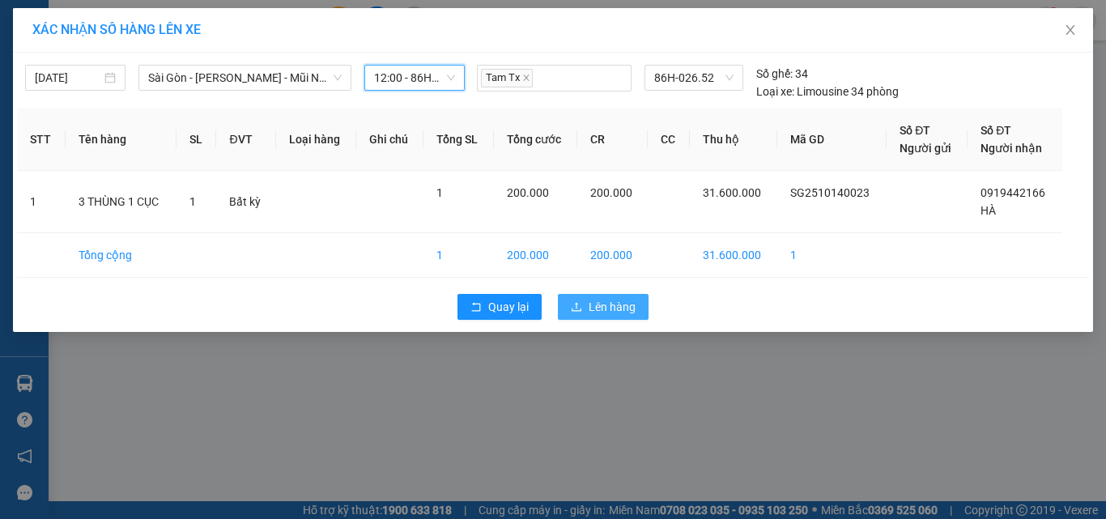
click at [587, 301] on button "Lên hàng" at bounding box center [603, 307] width 91 height 26
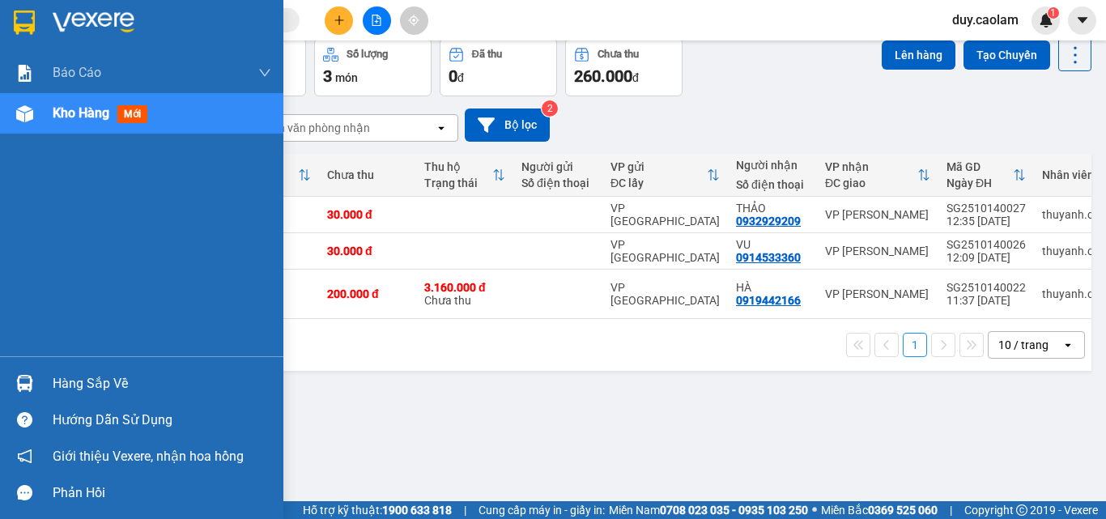
drag, startPoint x: 36, startPoint y: 129, endPoint x: 80, endPoint y: 132, distance: 44.6
click at [37, 131] on div "Kho hàng mới" at bounding box center [141, 113] width 283 height 40
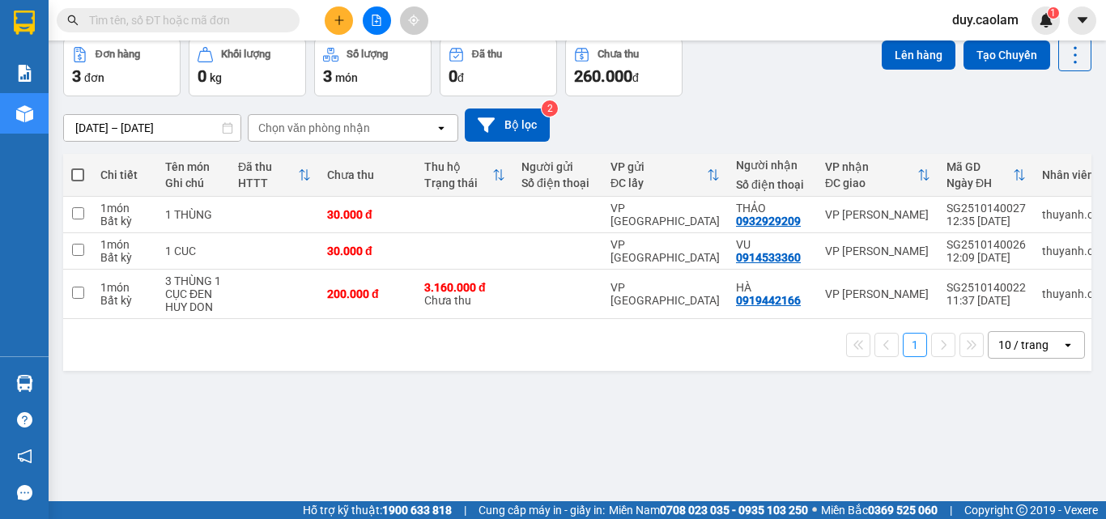
click at [211, 19] on button "Kho nhận" at bounding box center [230, 0] width 75 height 39
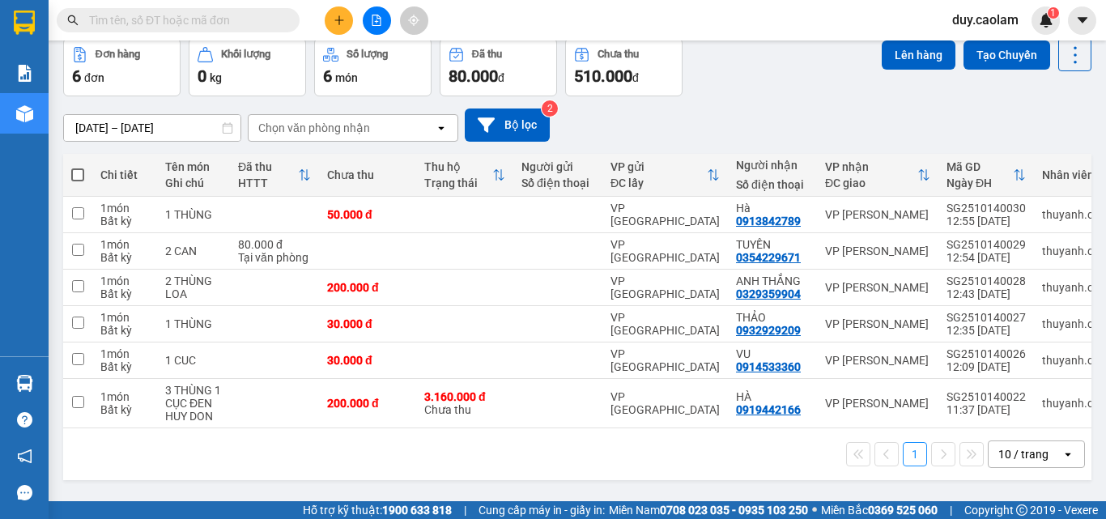
click at [248, 19] on button "Kho nhận" at bounding box center [230, 0] width 75 height 39
